Goal: Navigation & Orientation: Find specific page/section

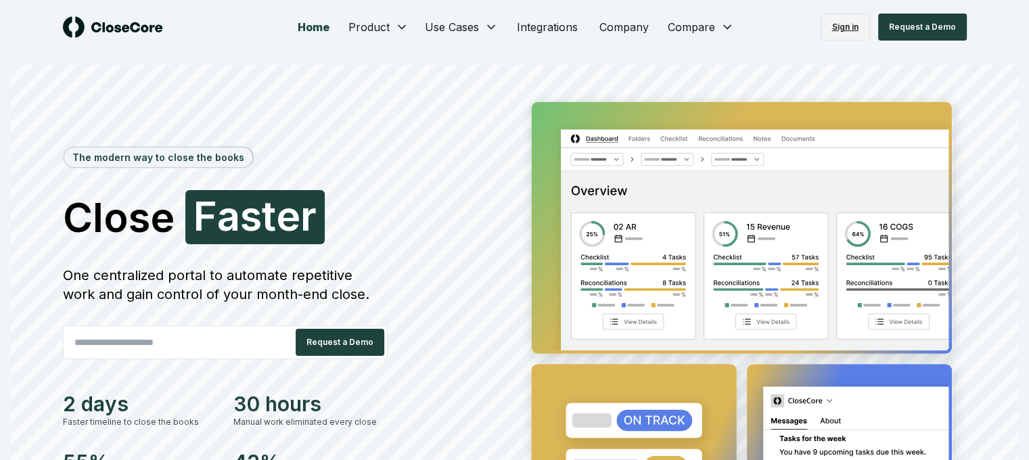
click at [847, 24] on link "Sign in" at bounding box center [845, 27] width 49 height 27
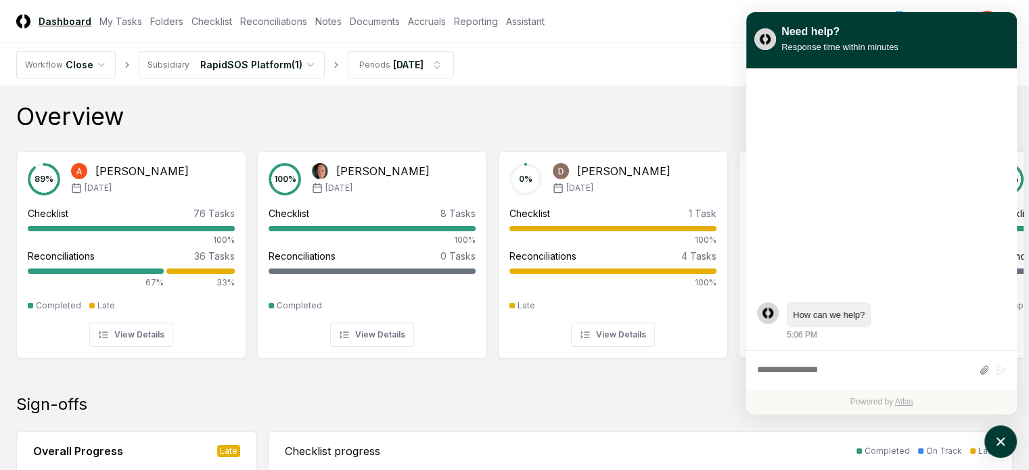
click at [512, 110] on div "Overview Showing 5 | Group by Users" at bounding box center [514, 116] width 997 height 27
click at [66, 22] on link "Dashboard" at bounding box center [65, 21] width 53 height 14
click at [137, 20] on link "My Tasks" at bounding box center [120, 21] width 43 height 14
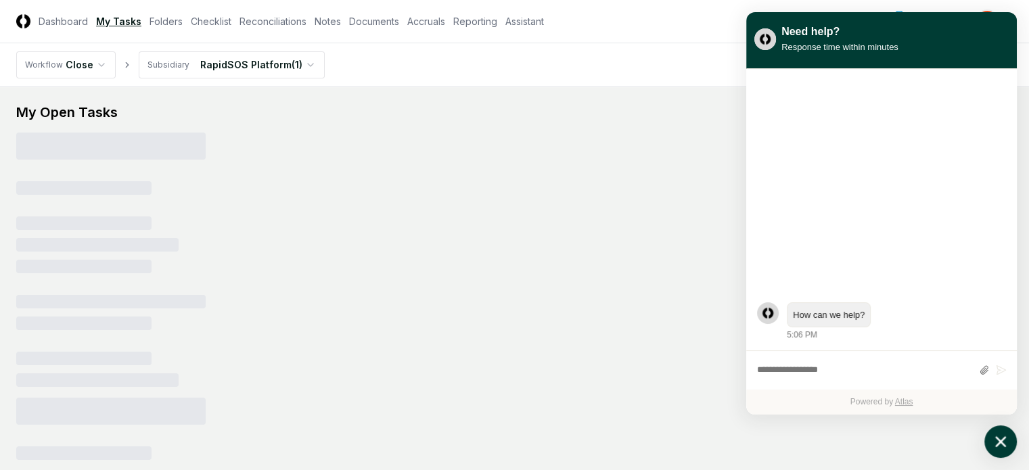
click at [1001, 439] on icon "atlas-launcher" at bounding box center [1001, 442] width 20 height 20
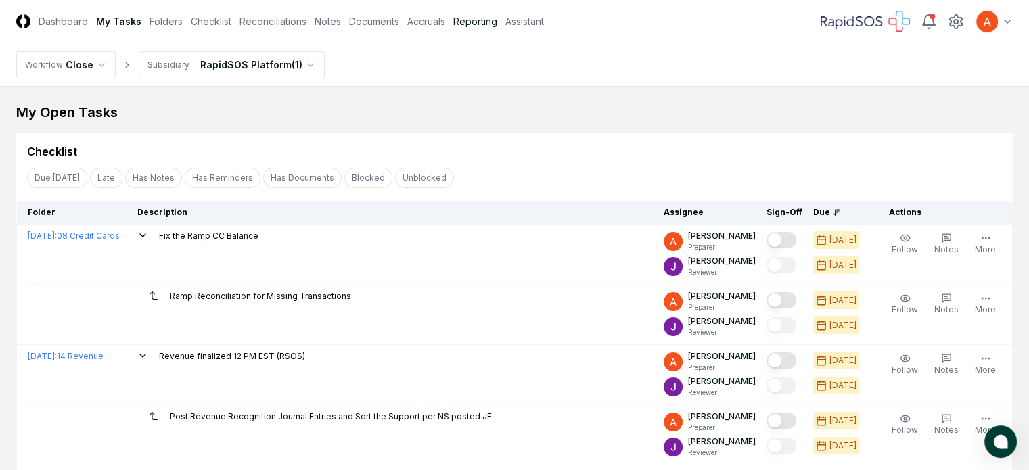
click at [497, 18] on link "Reporting" at bounding box center [475, 21] width 44 height 14
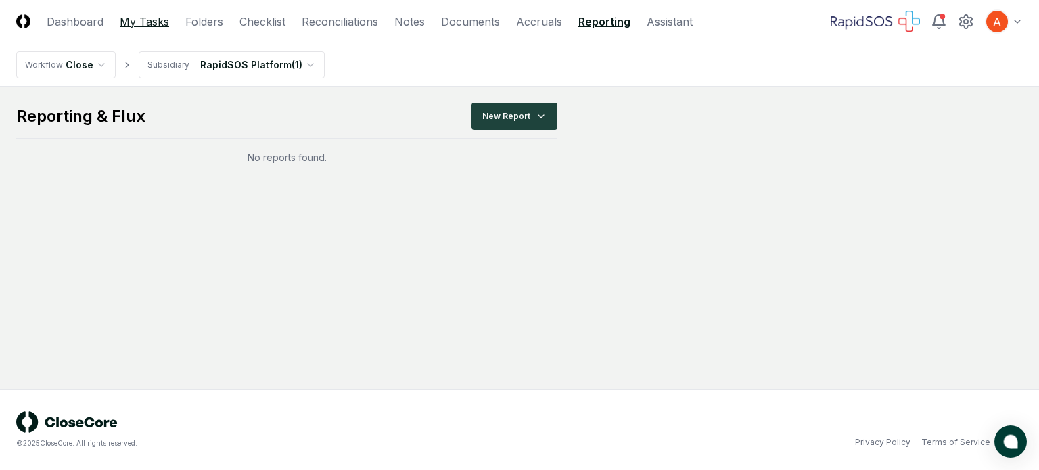
click at [133, 21] on link "My Tasks" at bounding box center [144, 22] width 49 height 16
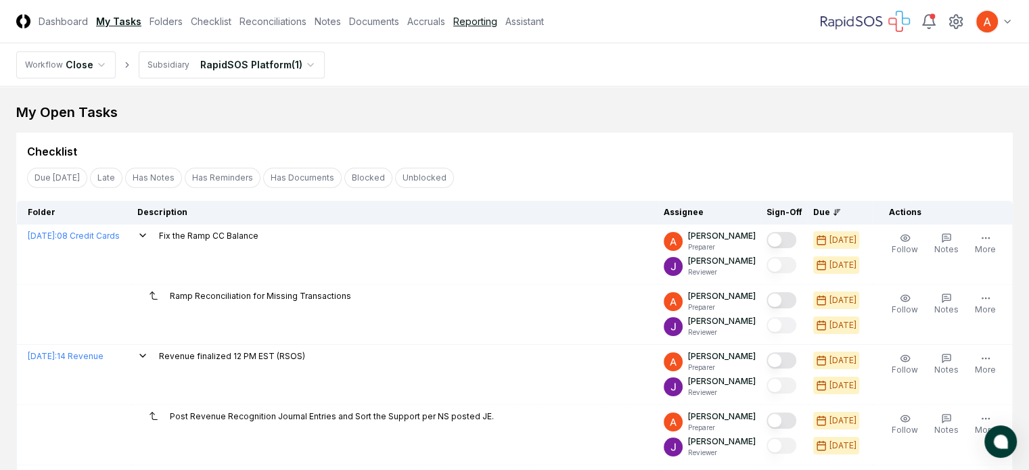
click at [497, 26] on link "Reporting" at bounding box center [475, 21] width 44 height 14
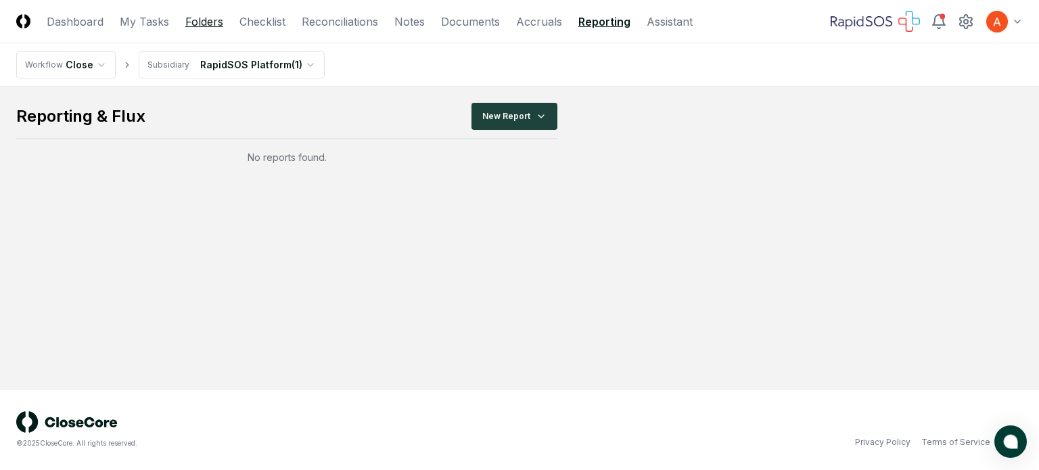
click at [194, 14] on link "Folders" at bounding box center [204, 22] width 38 height 16
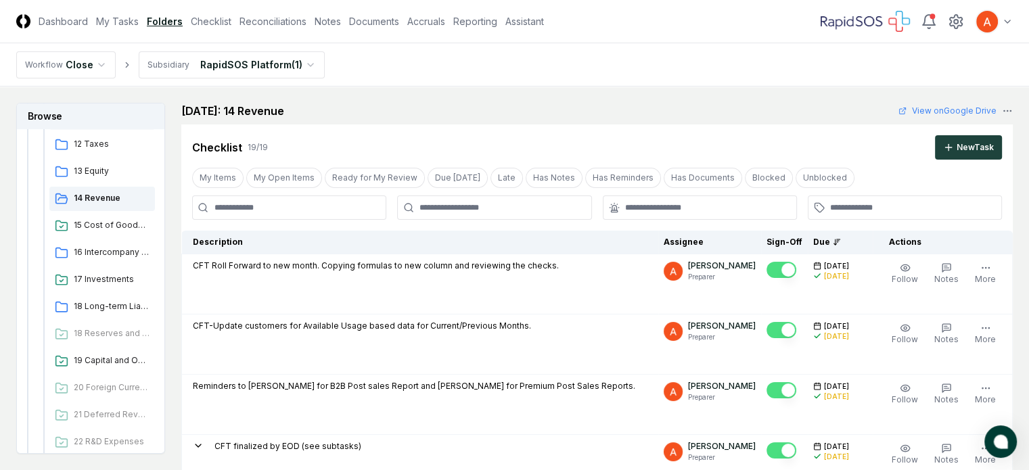
scroll to position [451, 0]
